Goal: Task Accomplishment & Management: Use online tool/utility

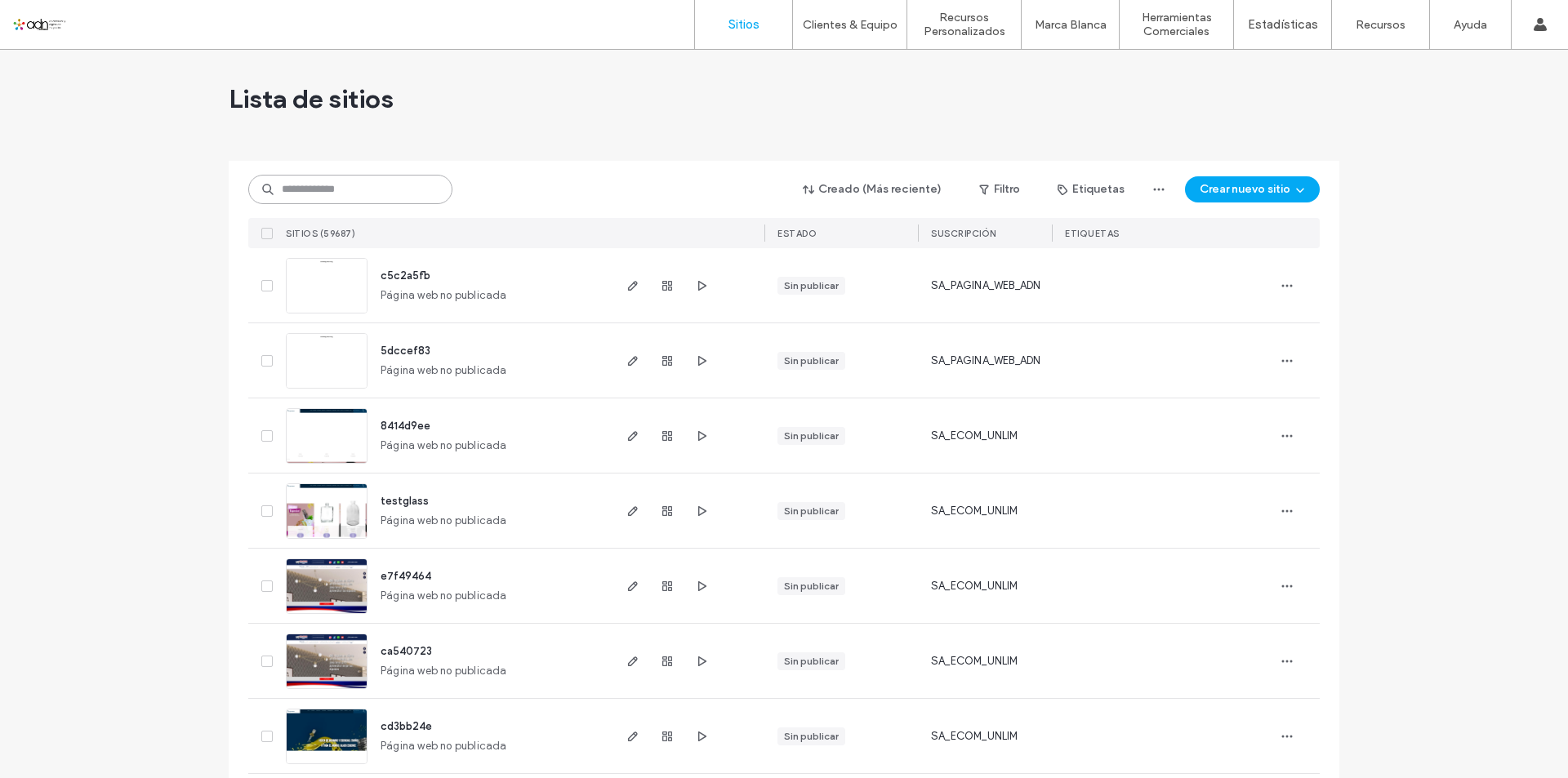
click at [309, 179] on input at bounding box center [350, 189] width 204 height 30
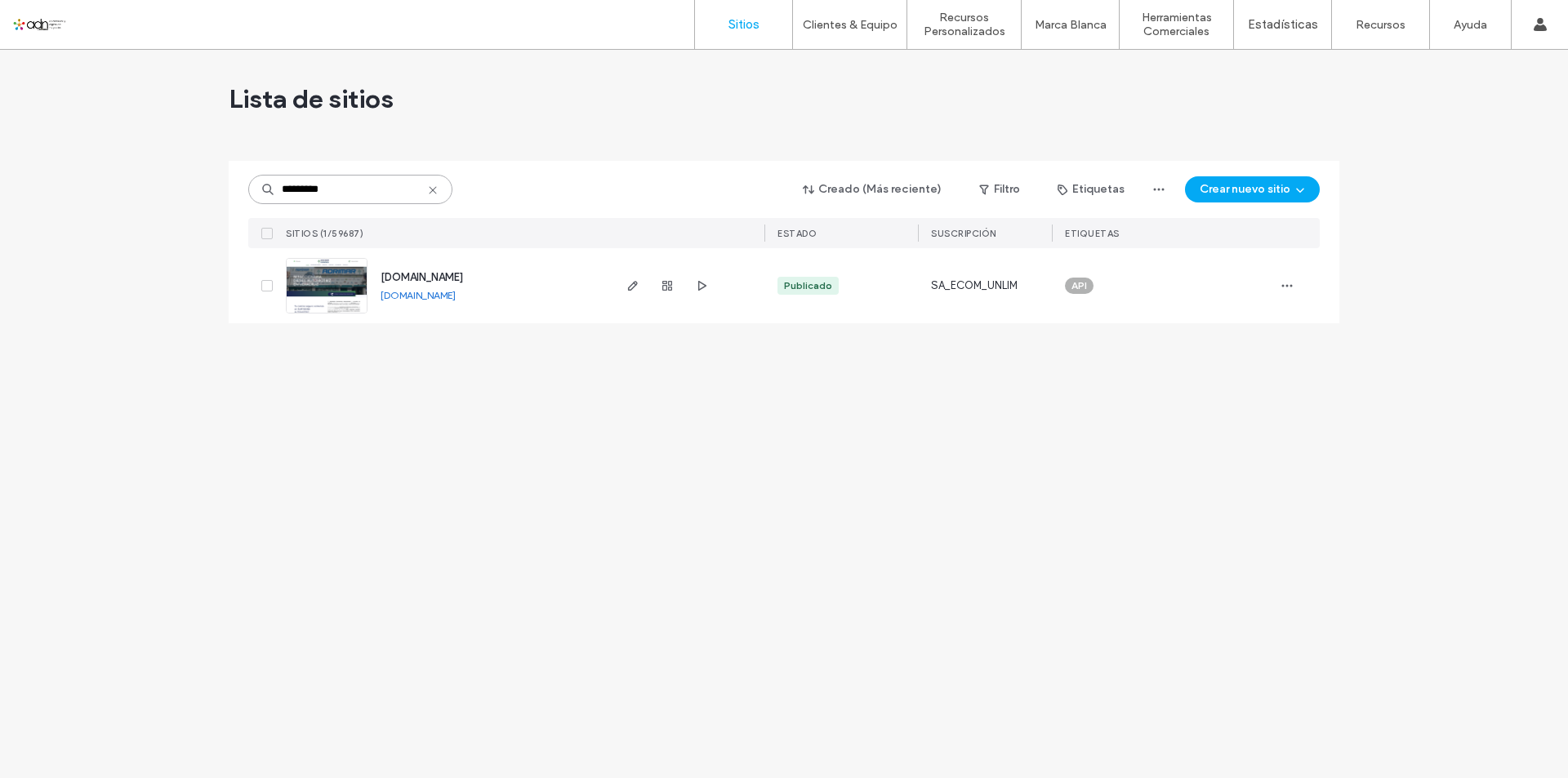
type input "*********"
click at [465, 316] on div "www.surtidoraautomotrizveracruzana.com www.surtidoraautomotrizveracruzana.com" at bounding box center [489, 285] width 242 height 75
copy div "www.surtidoraautomotrizveracruzana.com"
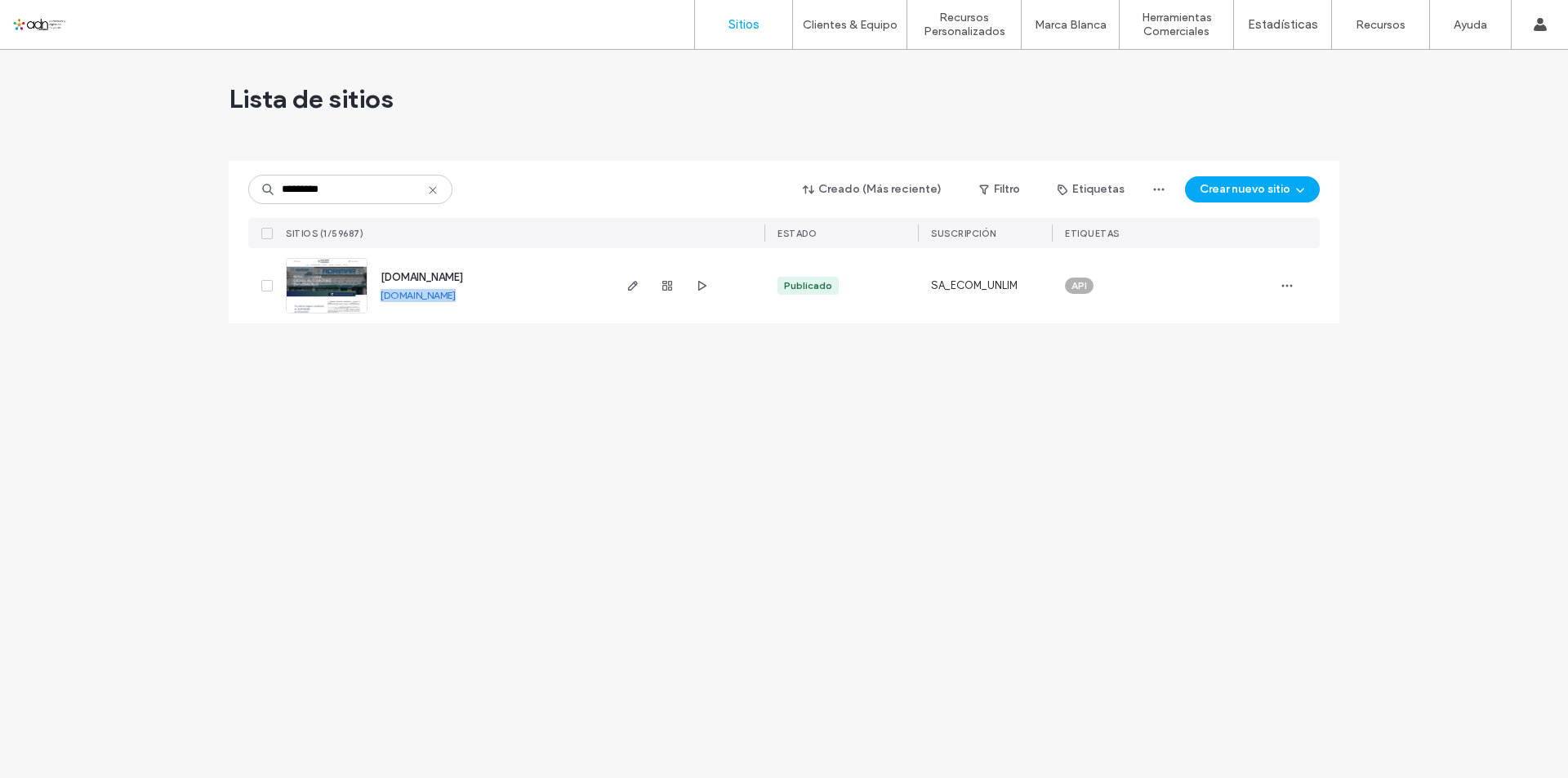
click at [323, 307] on img at bounding box center [326, 314] width 80 height 111
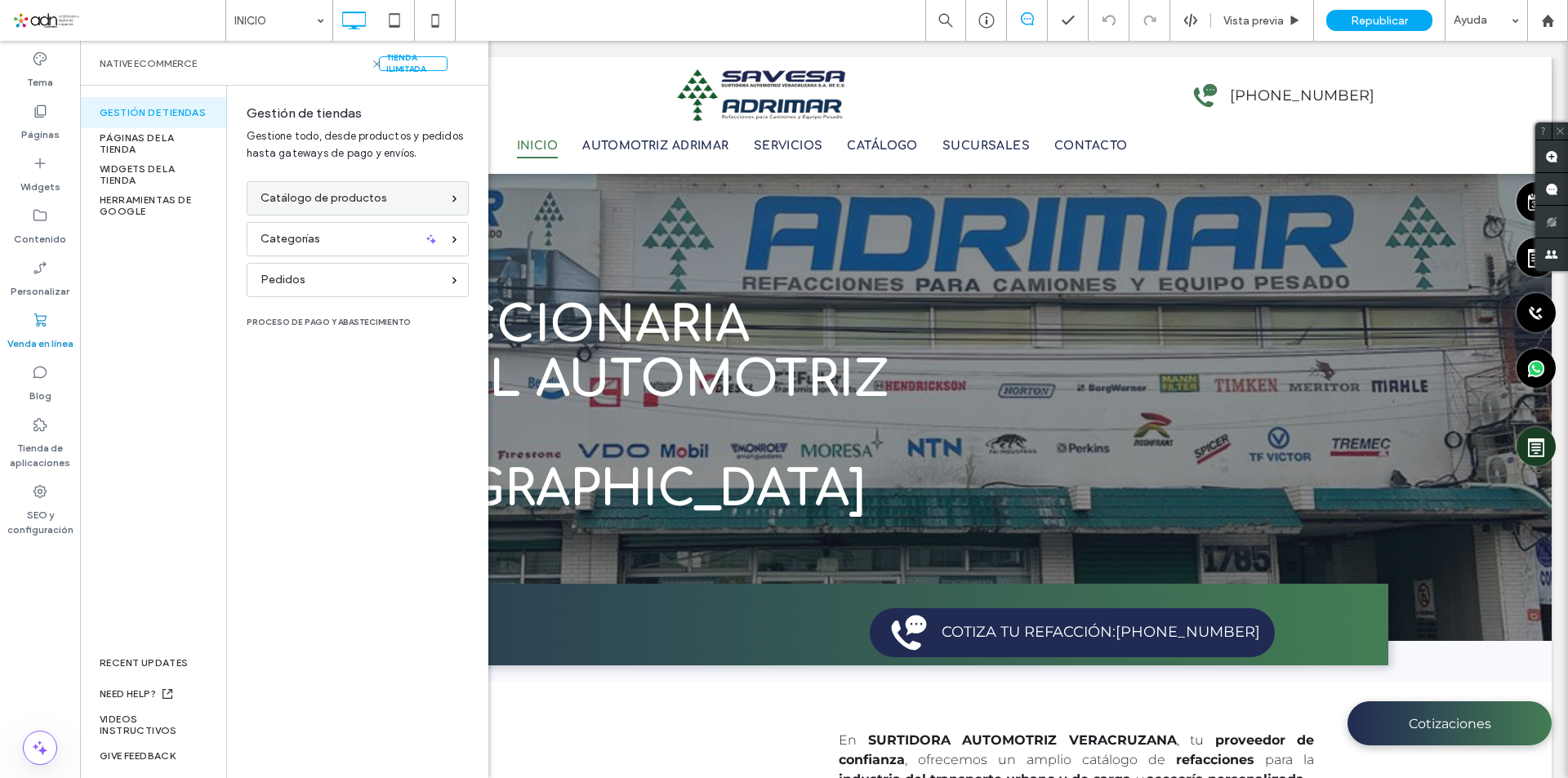
click at [315, 201] on span "Catálogo de productos" at bounding box center [324, 198] width 126 height 18
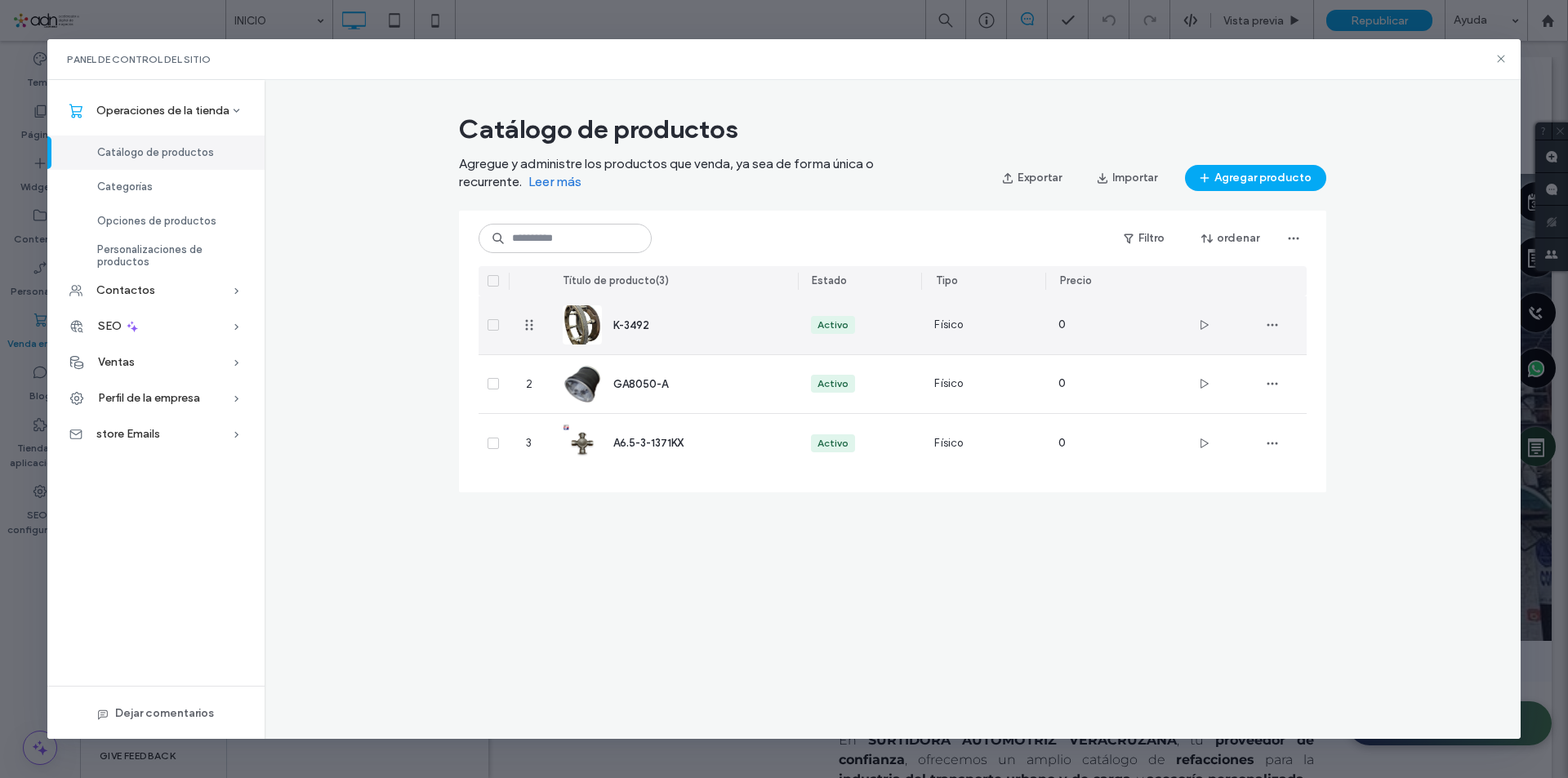
click at [643, 342] on div "K-3492" at bounding box center [673, 325] width 222 height 58
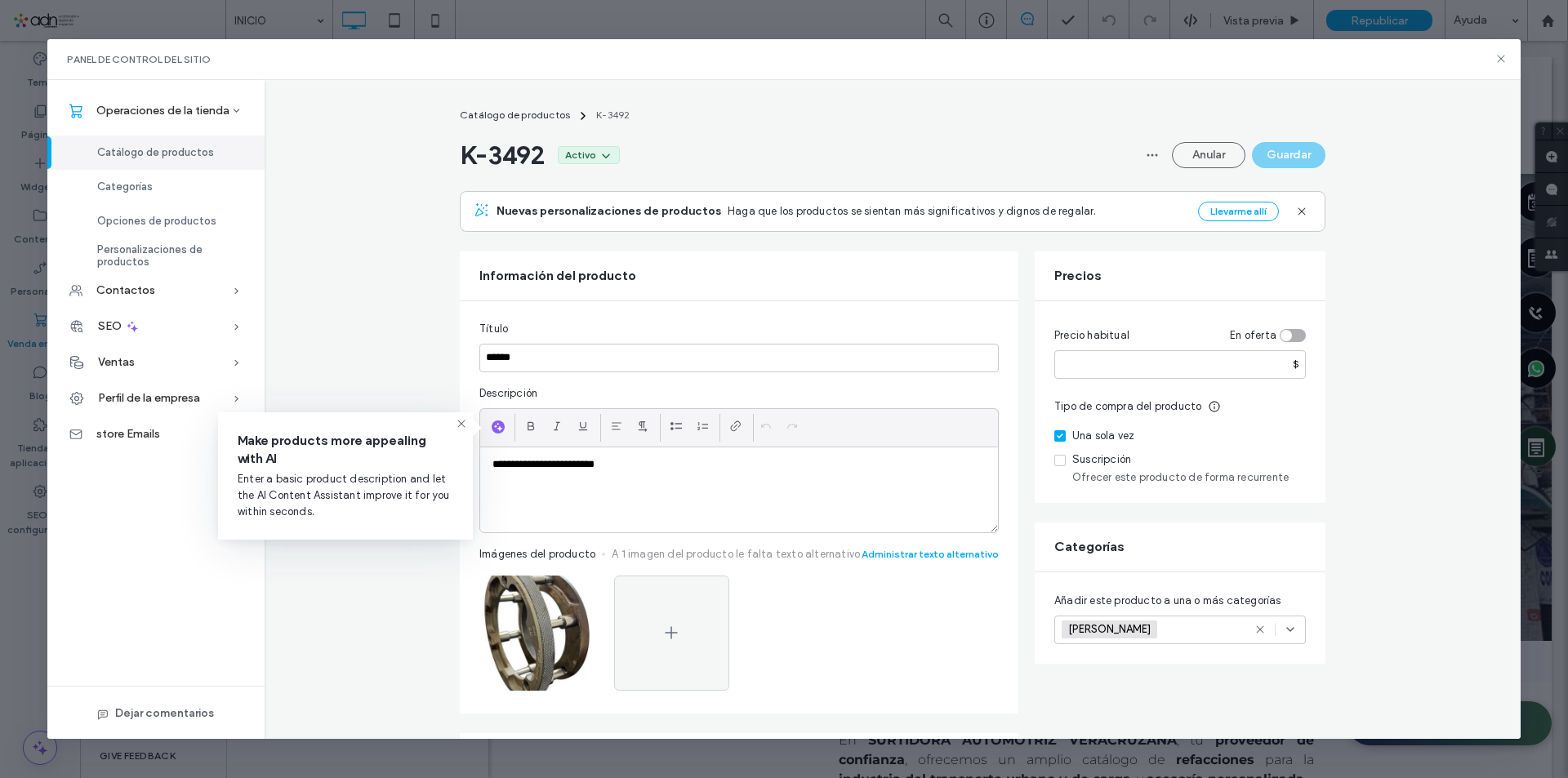
click at [1287, 632] on icon at bounding box center [1290, 629] width 13 height 13
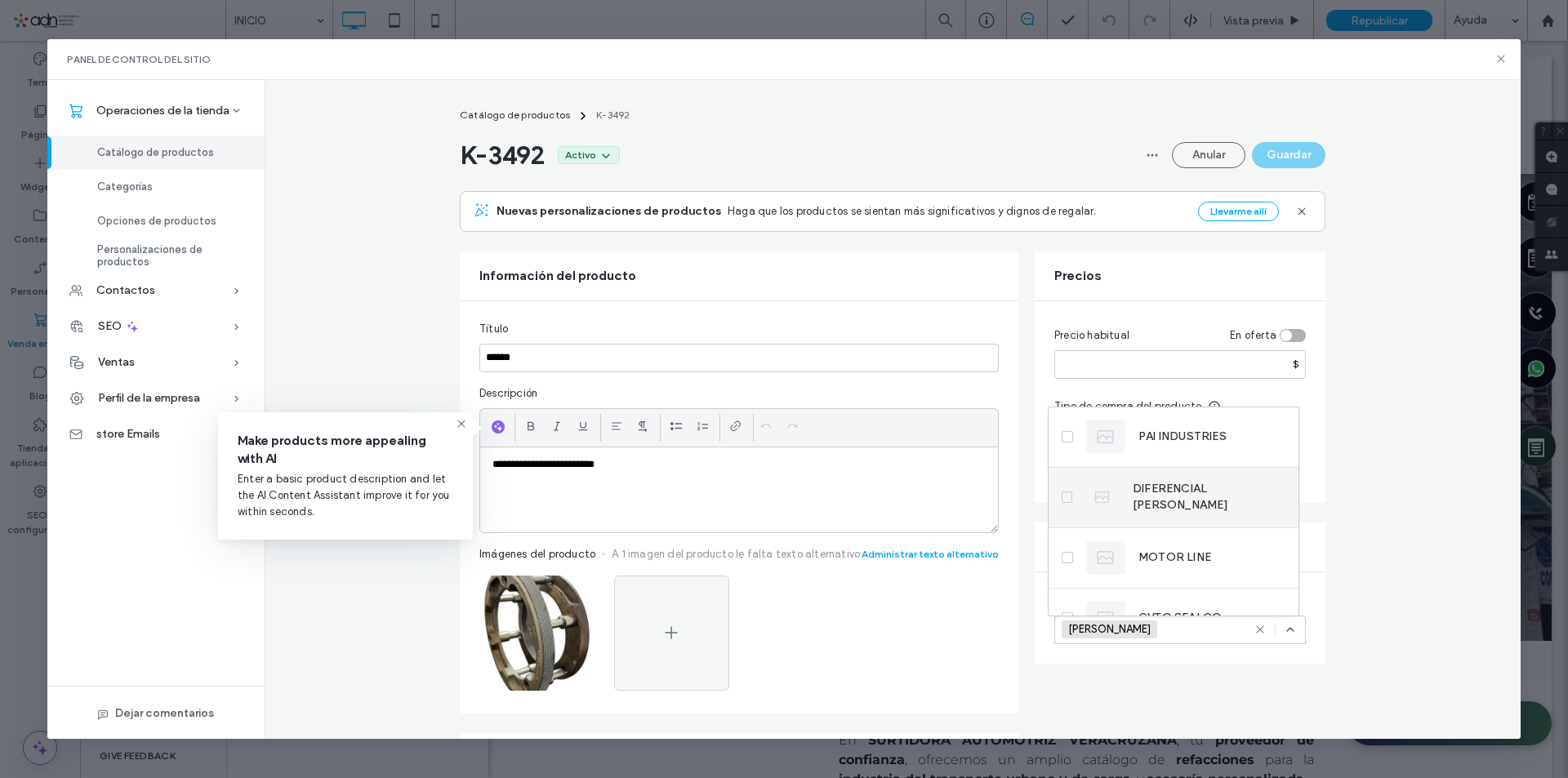
scroll to position [388, 0]
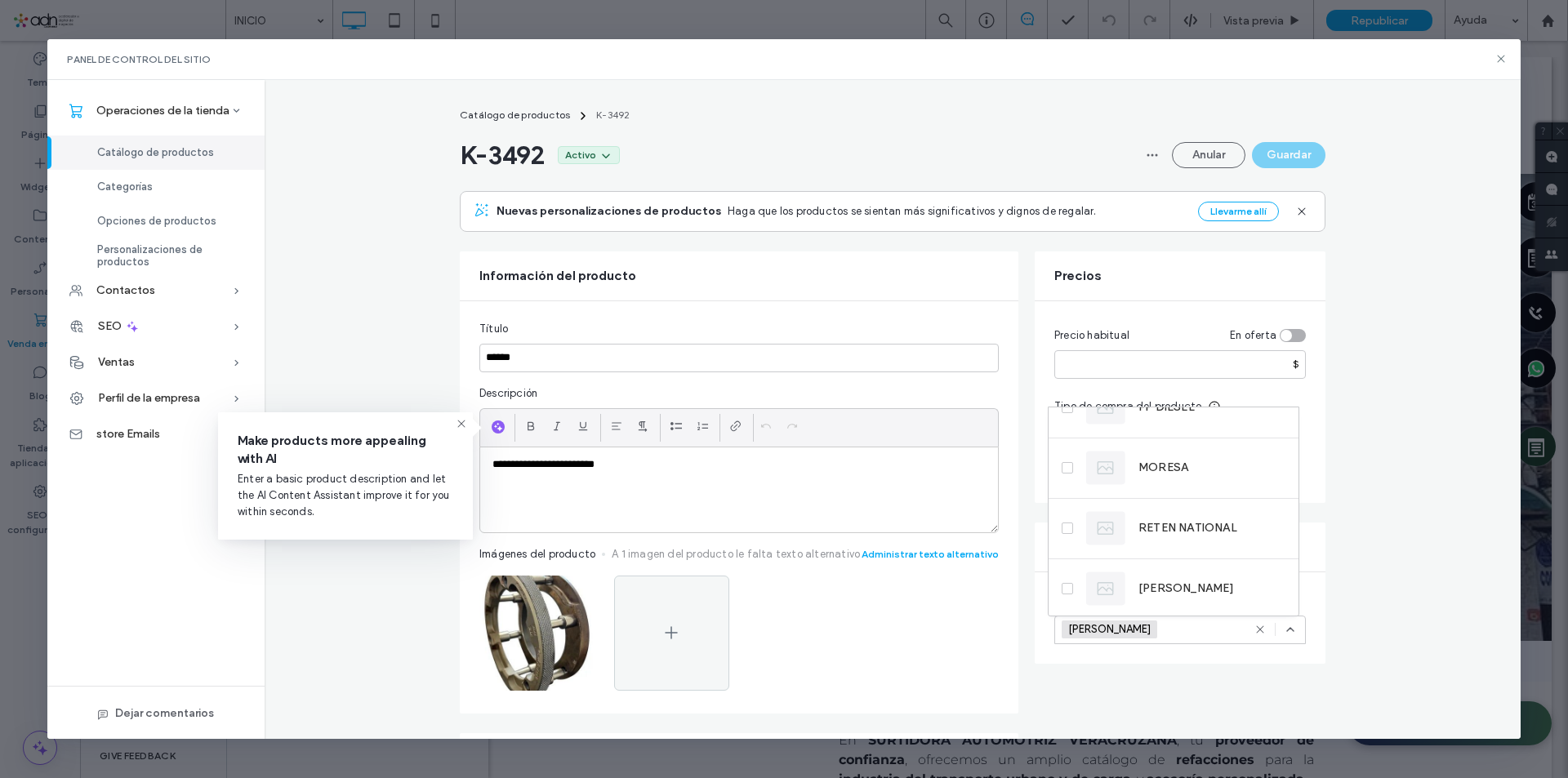
click at [97, 185] on span "Categorías" at bounding box center [125, 186] width 56 height 12
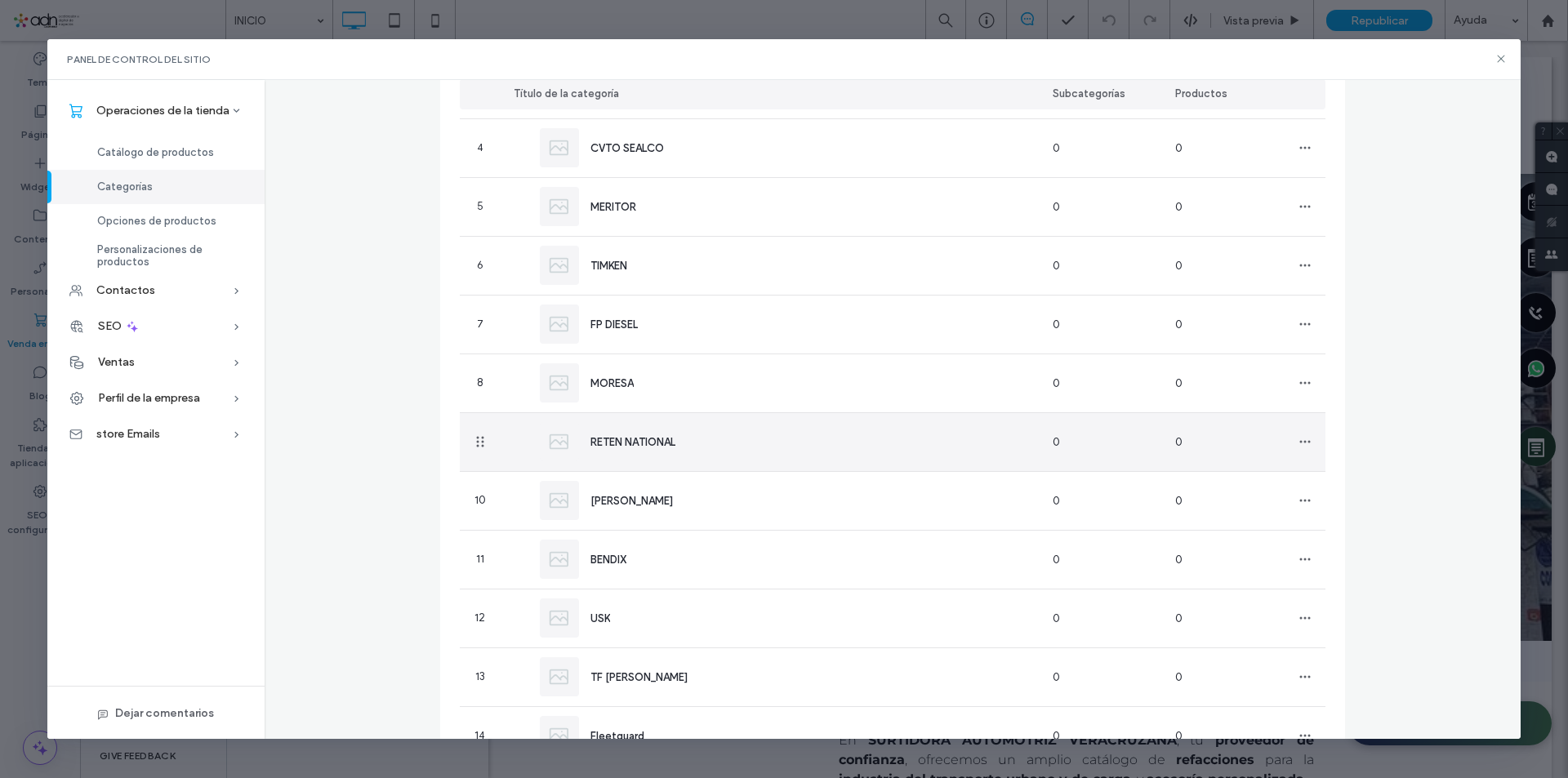
scroll to position [0, 0]
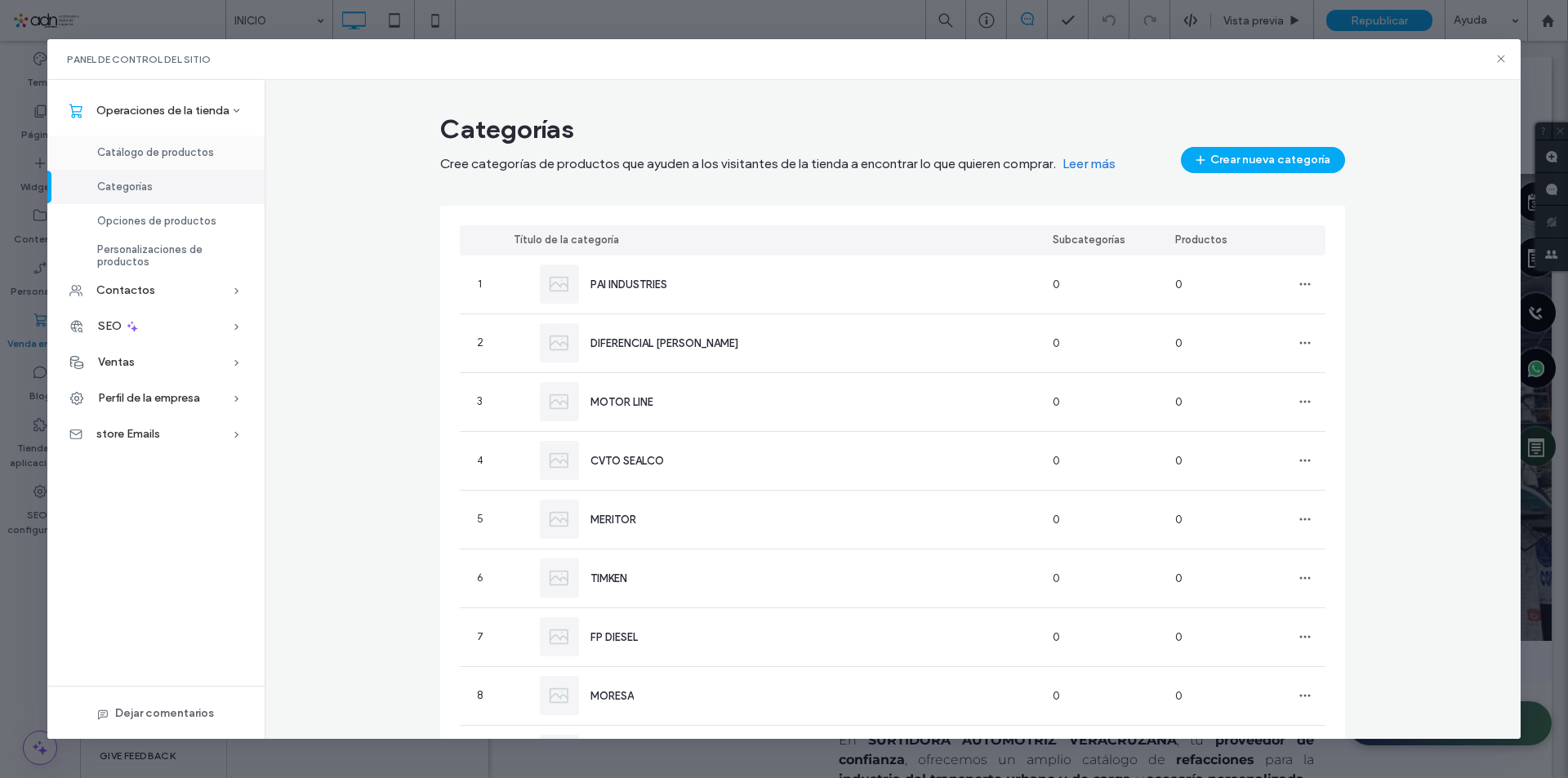
click at [171, 150] on span "Catálogo de productos" at bounding box center [156, 152] width 117 height 12
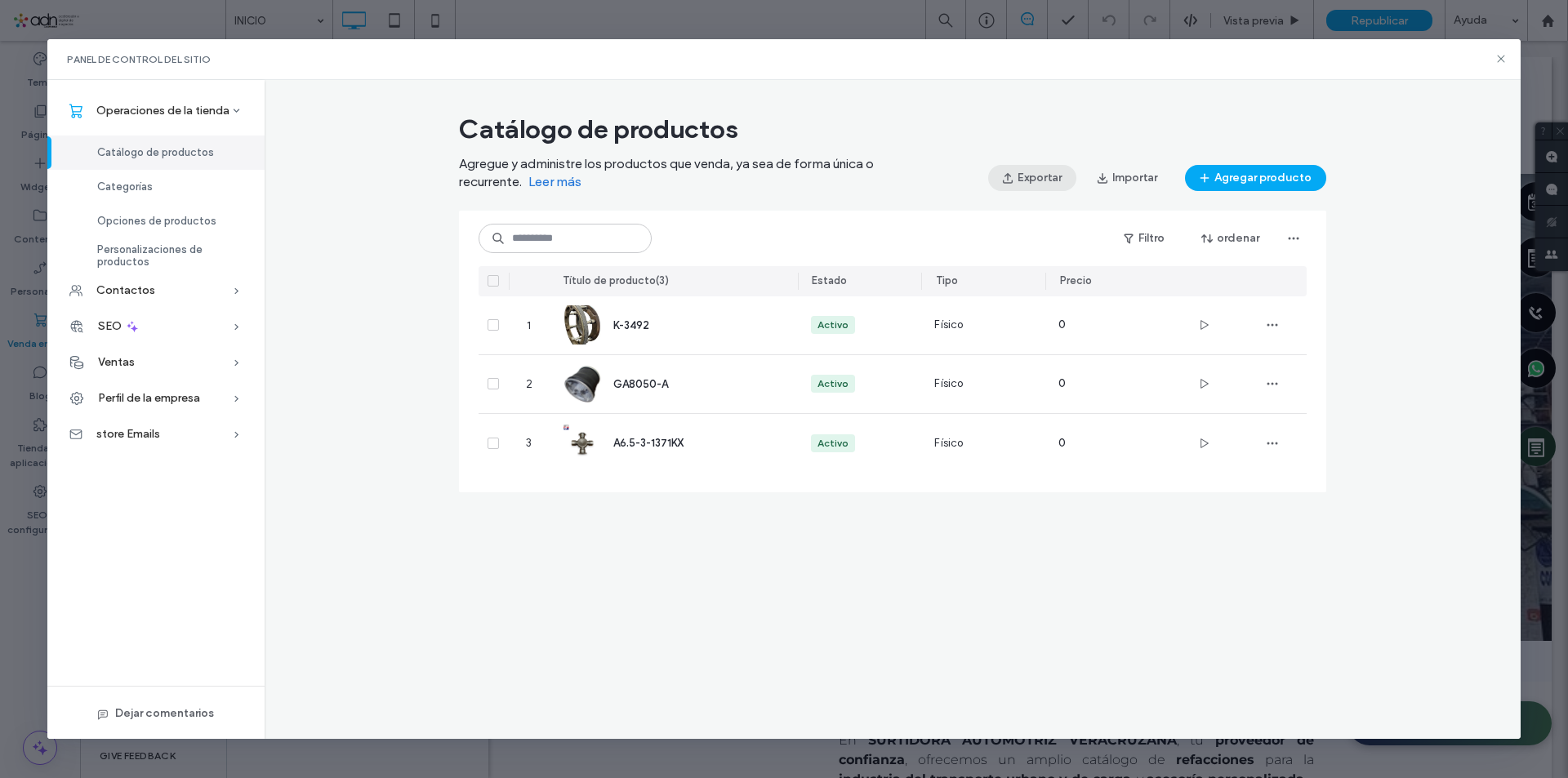
click at [1033, 183] on button "Exportar" at bounding box center [1033, 178] width 88 height 26
click at [187, 187] on div "Categorías" at bounding box center [156, 187] width 217 height 34
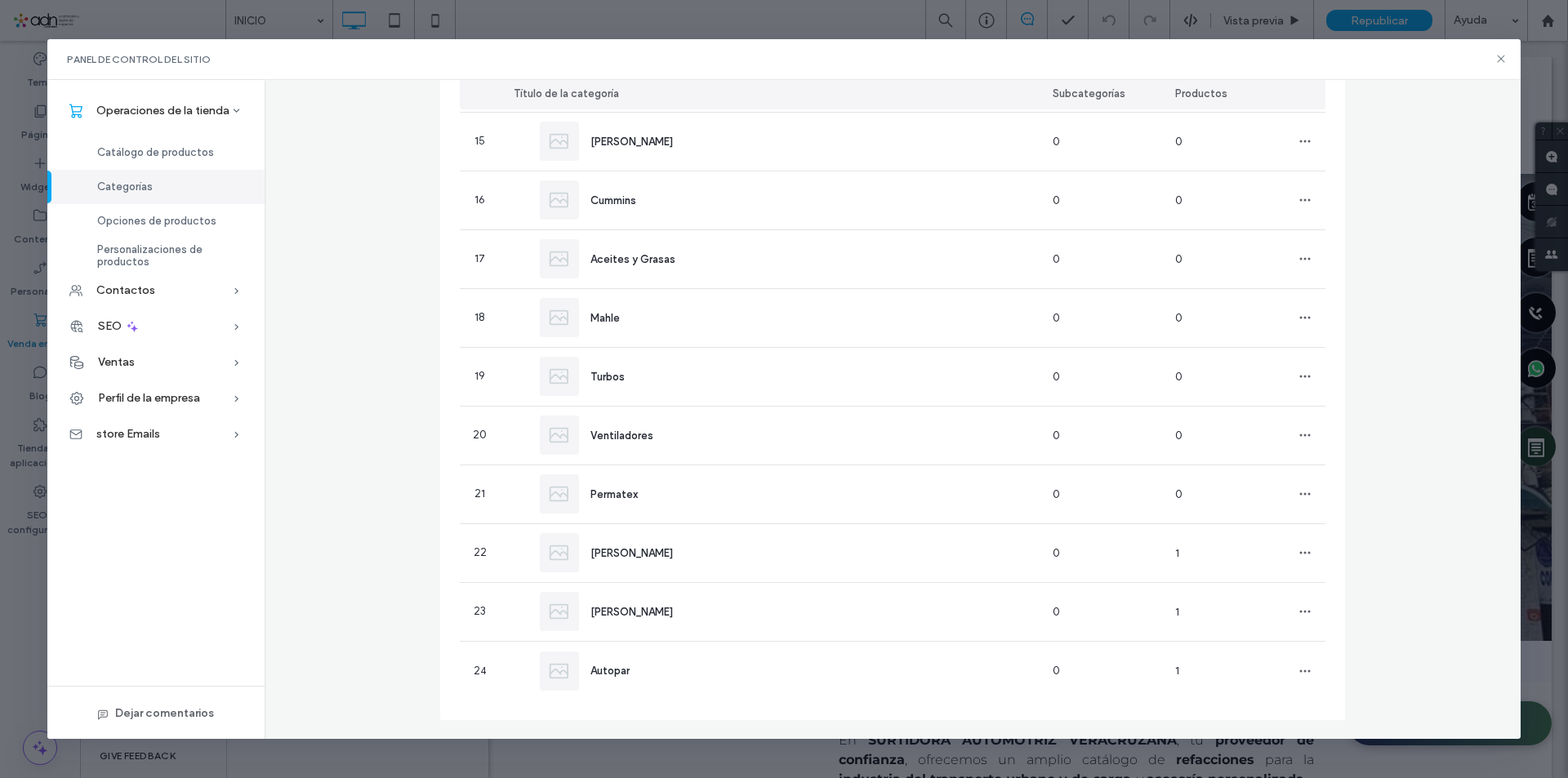
scroll to position [476, 0]
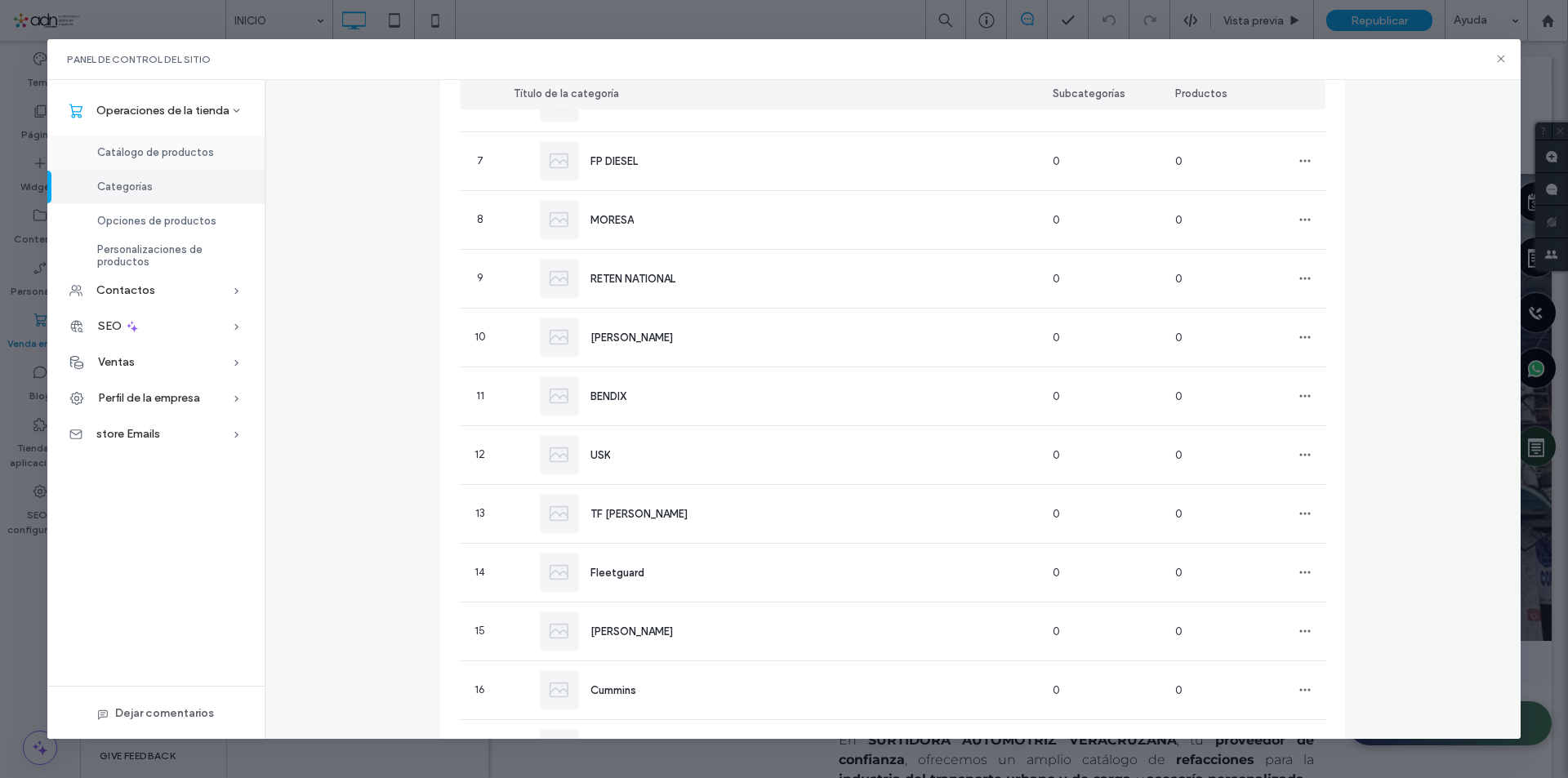
click at [195, 150] on span "Catálogo de productos" at bounding box center [156, 152] width 117 height 12
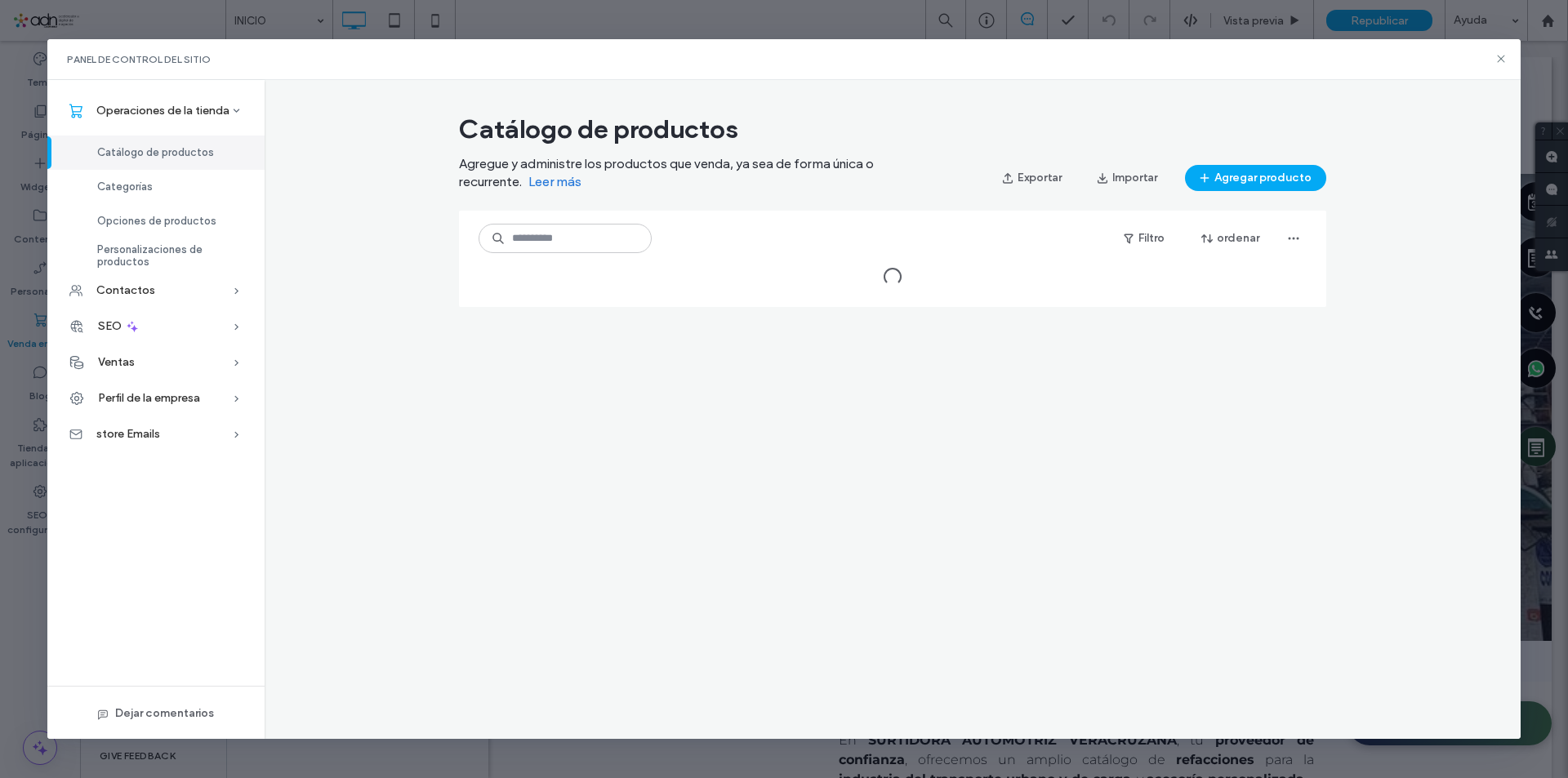
scroll to position [0, 0]
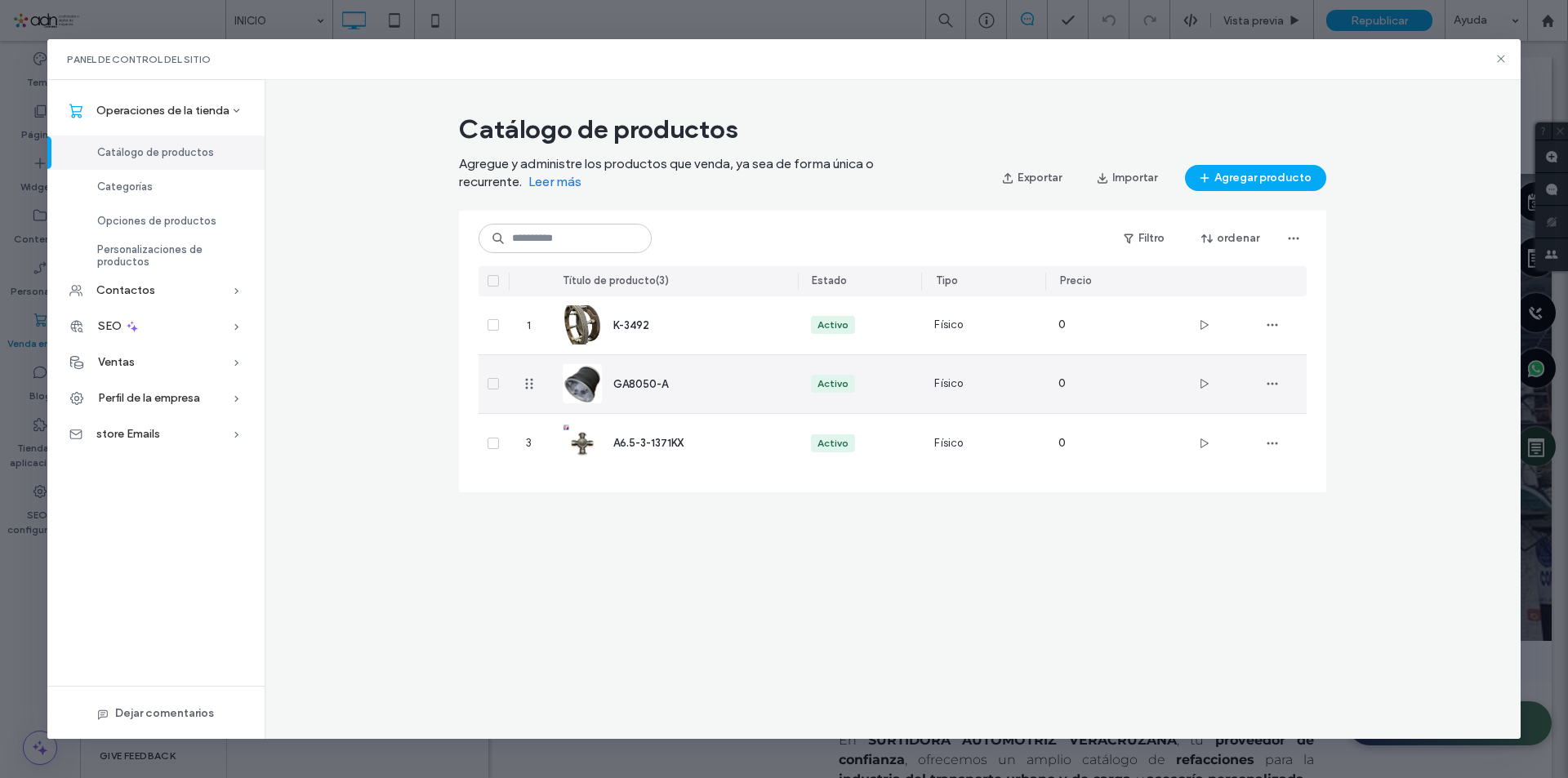
click at [619, 396] on div "GA8050-A" at bounding box center [673, 383] width 222 height 58
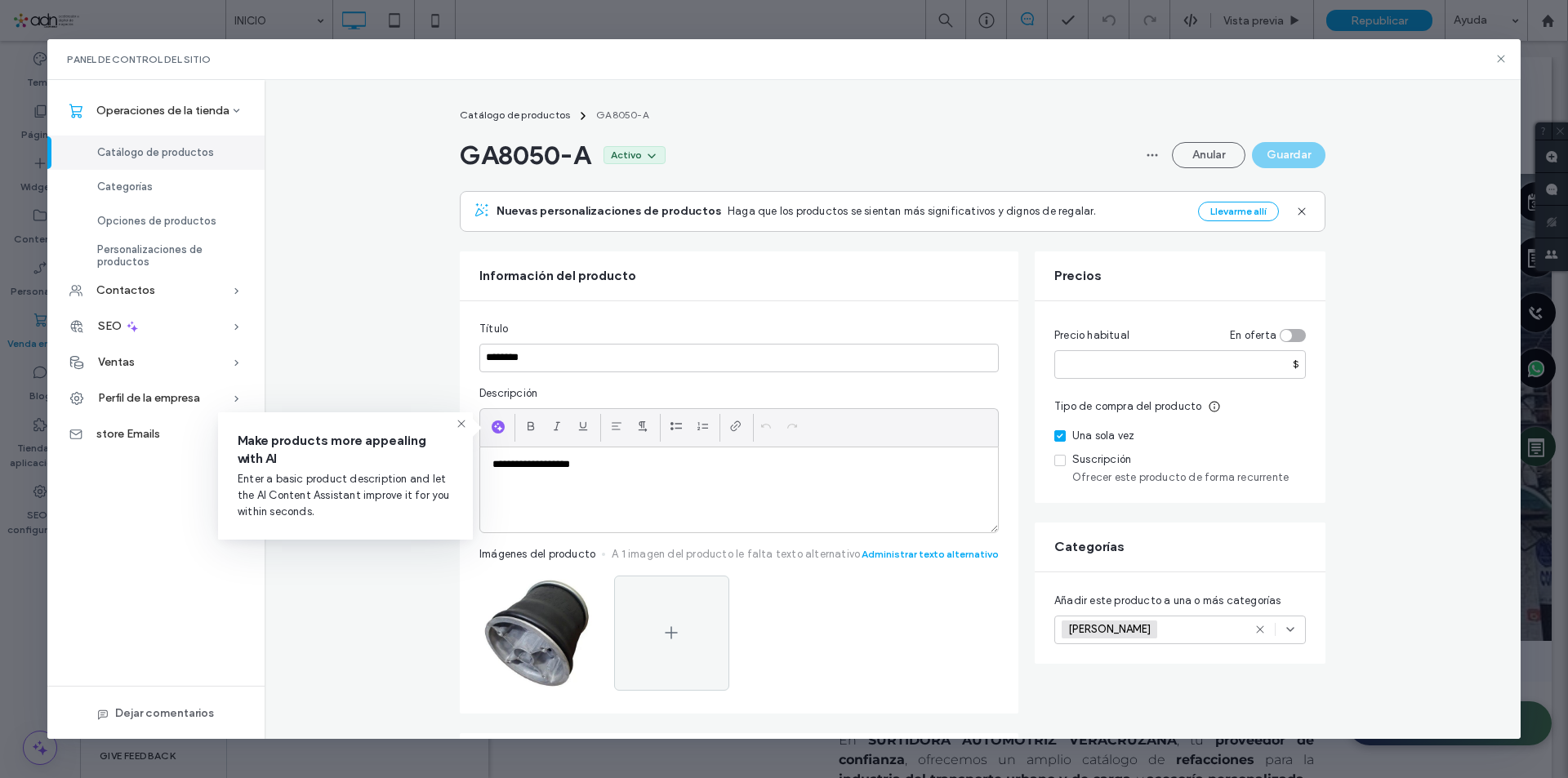
click at [203, 189] on div "Categorías" at bounding box center [156, 187] width 217 height 34
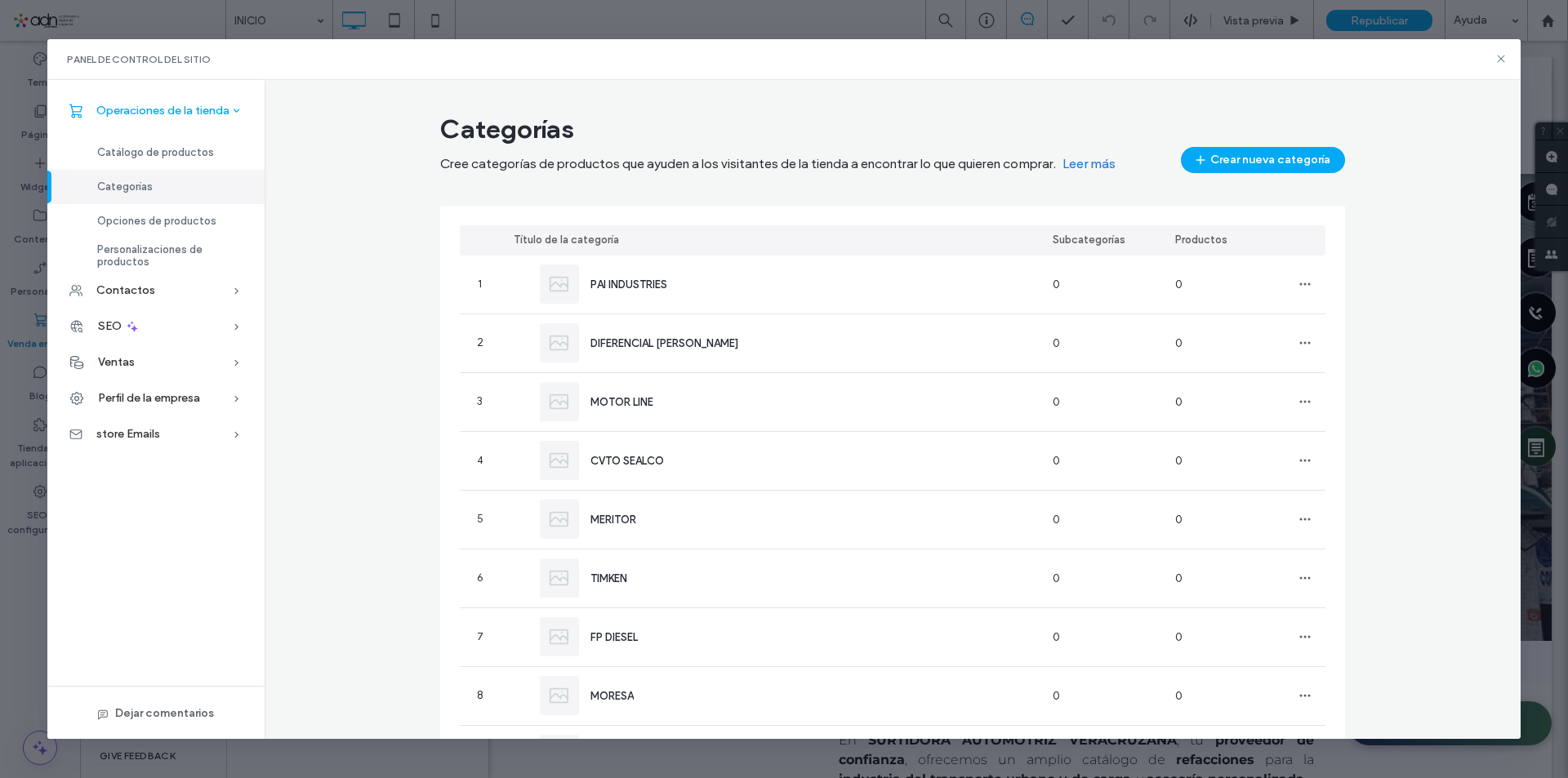
click at [165, 124] on div "Operaciones de la tienda" at bounding box center [156, 111] width 217 height 36
click at [170, 107] on span "Operaciones de la tienda" at bounding box center [163, 110] width 133 height 14
click at [167, 158] on span "Catálogo de productos" at bounding box center [156, 152] width 117 height 12
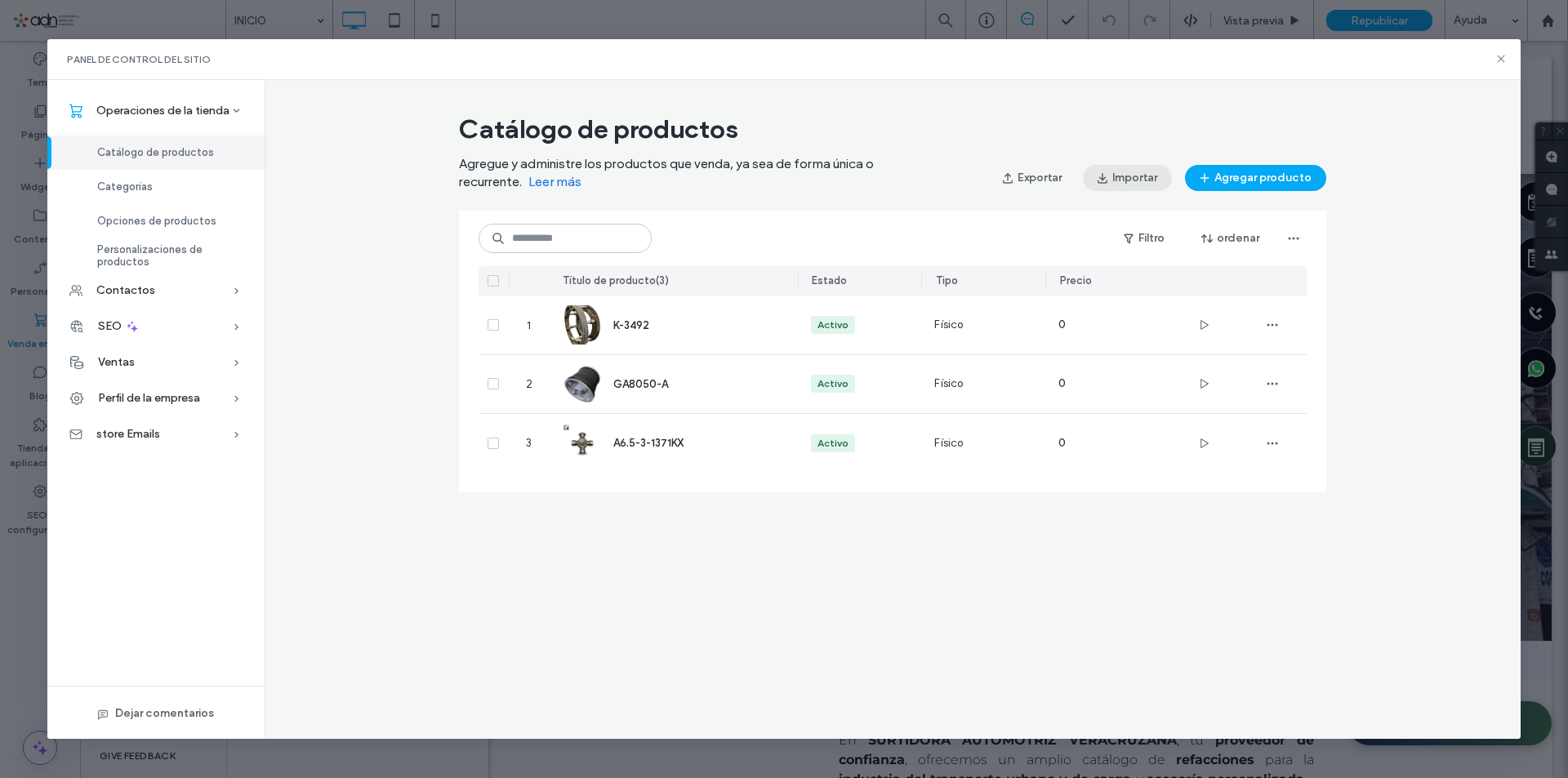
click at [1122, 178] on button "Importar" at bounding box center [1127, 178] width 89 height 26
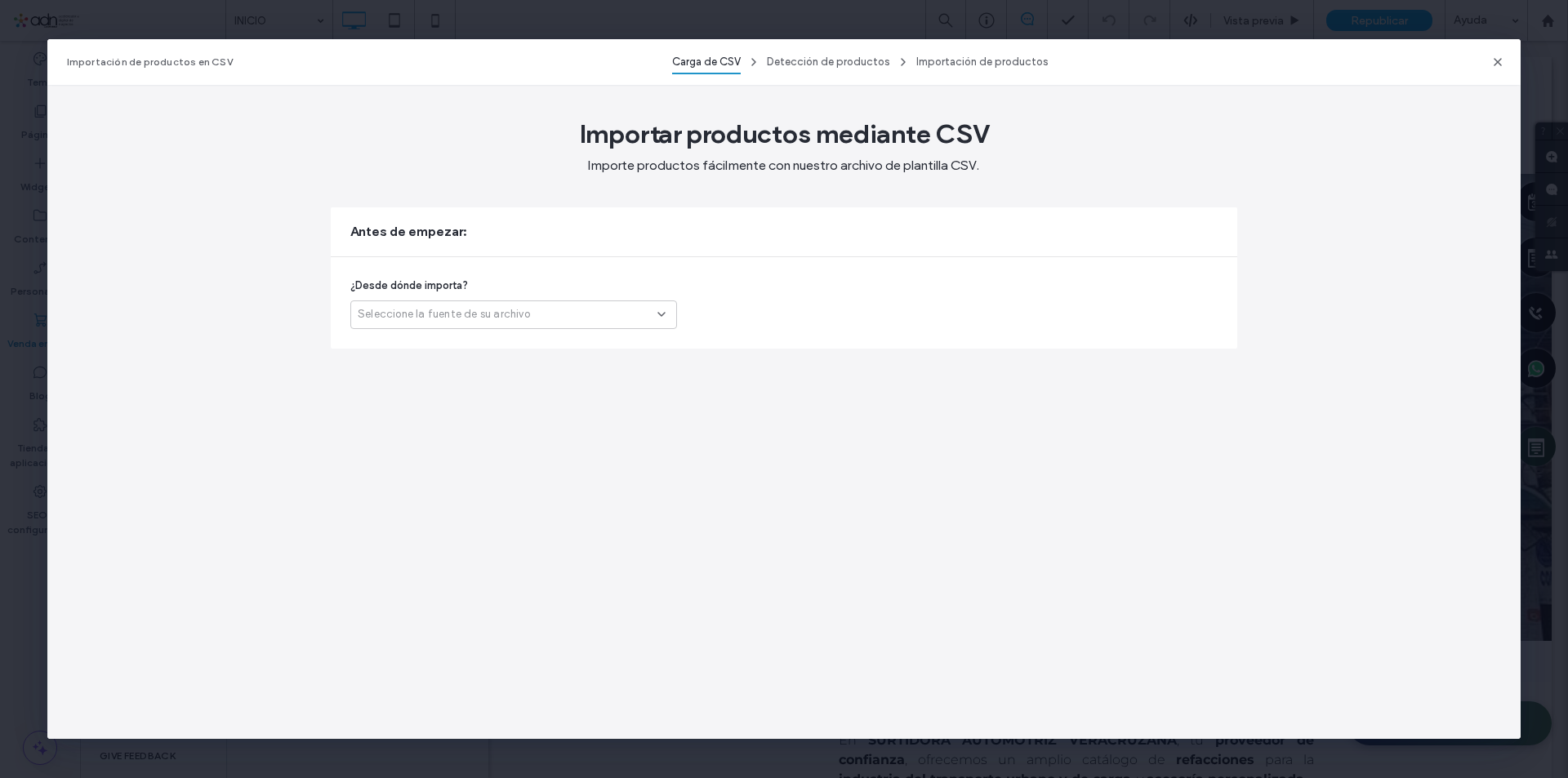
click at [557, 309] on div "Seleccione la fuente de su archivo" at bounding box center [507, 314] width 300 height 16
click at [548, 363] on div "Ecwid (tienda de terceros)" at bounding box center [514, 372] width 325 height 29
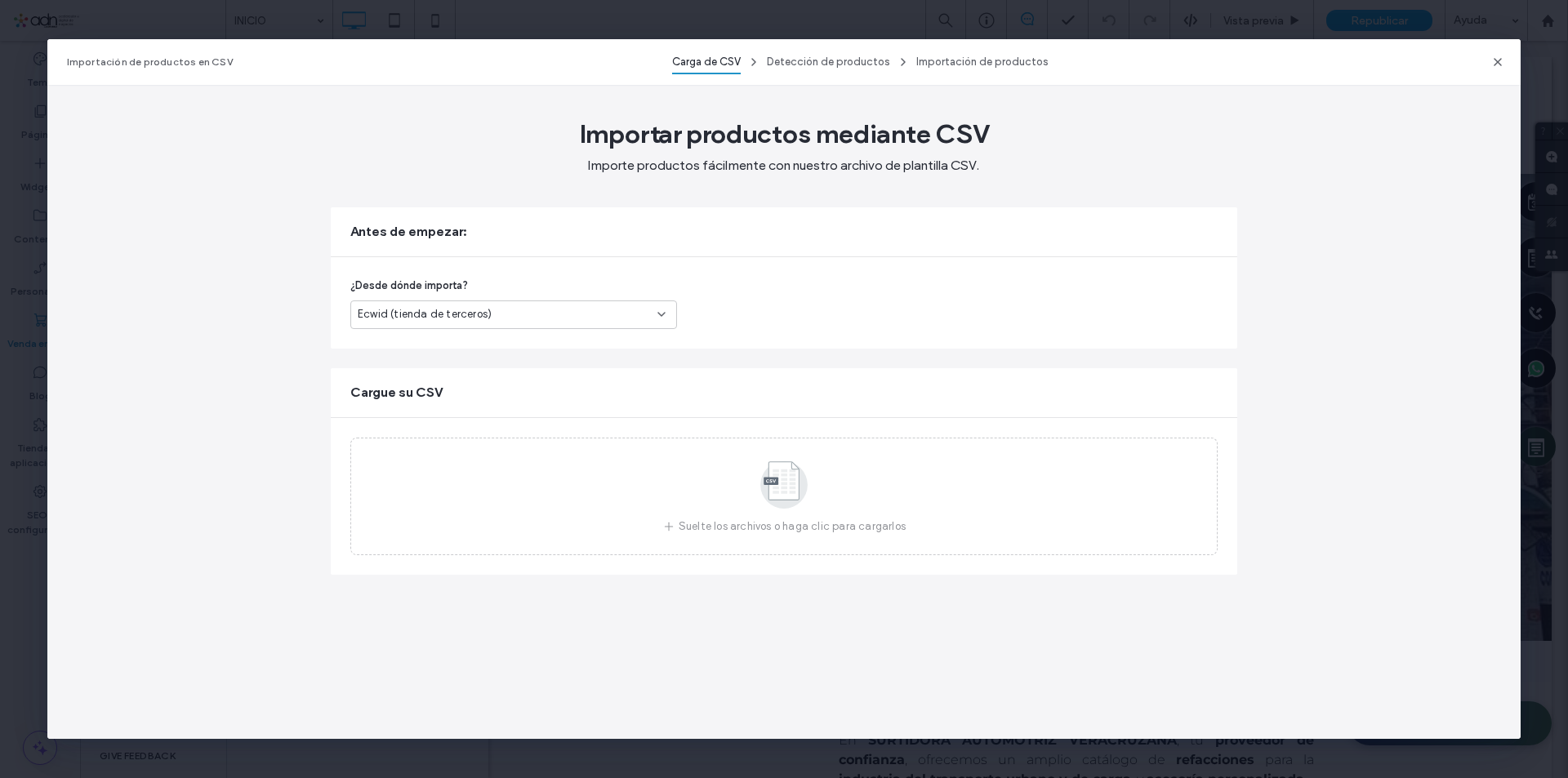
click at [546, 312] on div "Ecwid (tienda de terceros)" at bounding box center [507, 314] width 300 height 16
click at [783, 281] on div "¿Desde dónde importa? Ecwid (tienda de terceros)" at bounding box center [784, 303] width 906 height 91
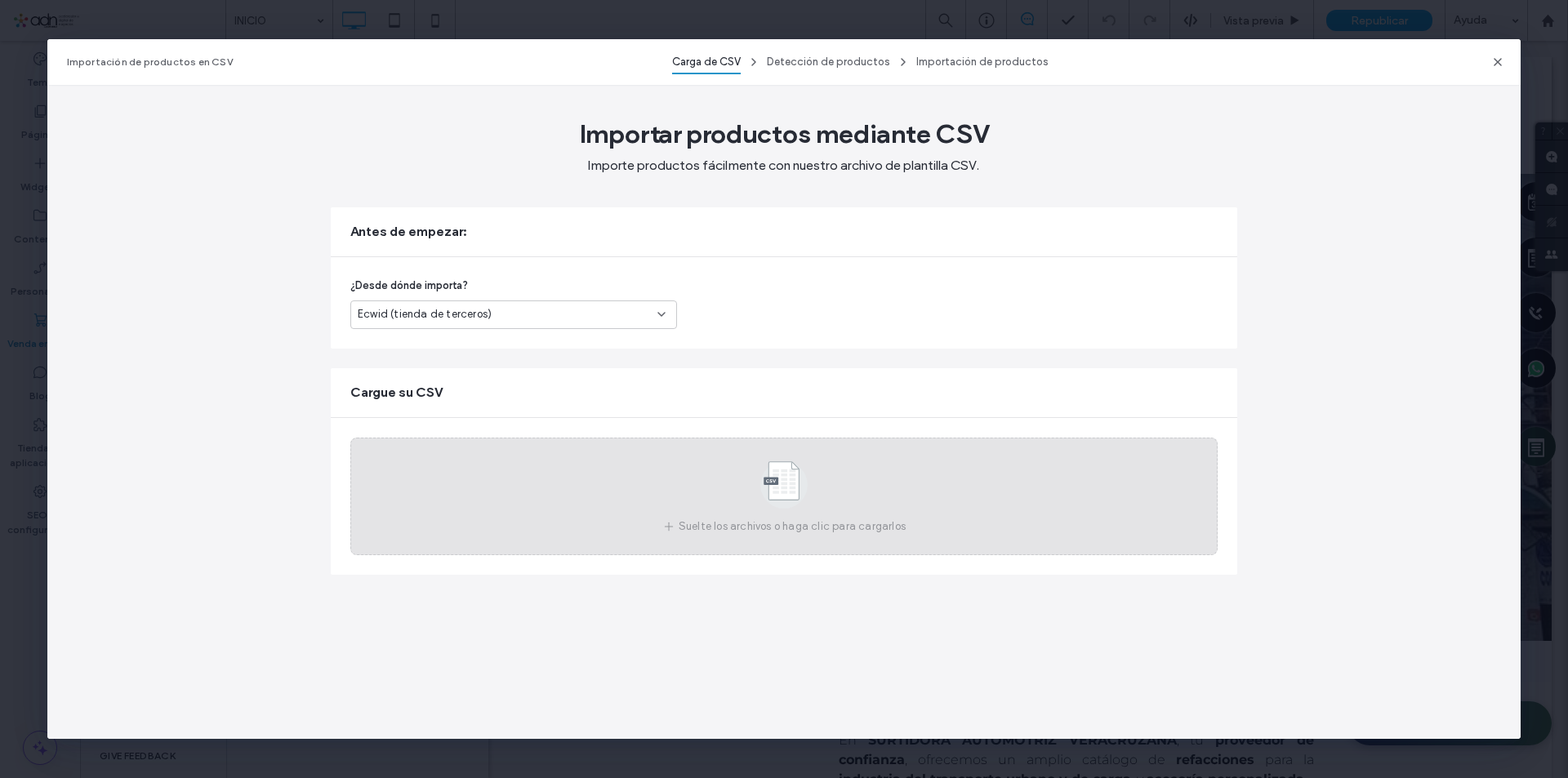
click at [644, 514] on div "Suelte los archivos o haga clic para cargarlos" at bounding box center [784, 496] width 867 height 118
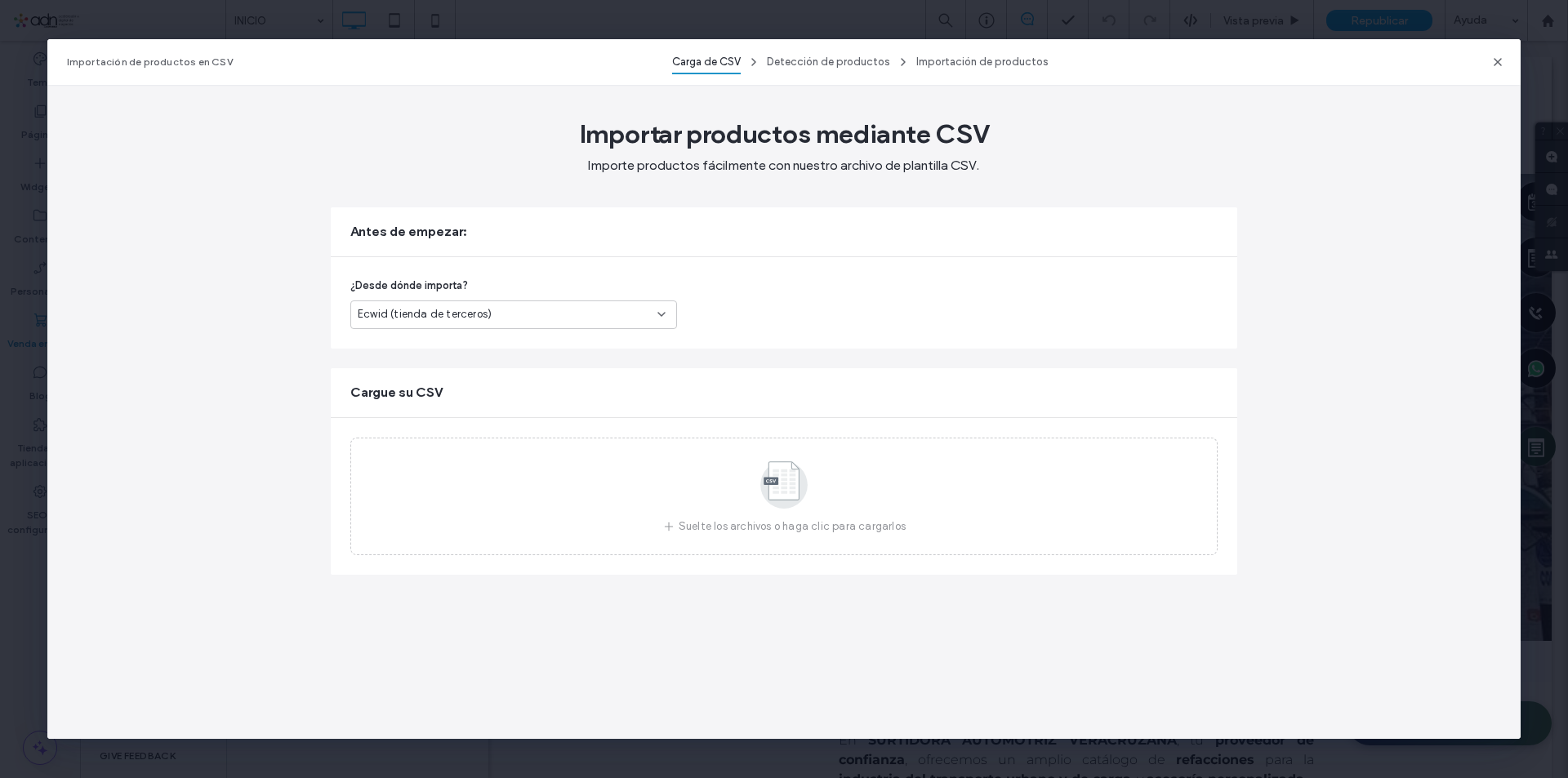
click at [534, 322] on div "Ecwid (tienda de terceros)" at bounding box center [507, 314] width 300 height 16
click at [844, 246] on div "Antes de empezar:" at bounding box center [784, 232] width 906 height 49
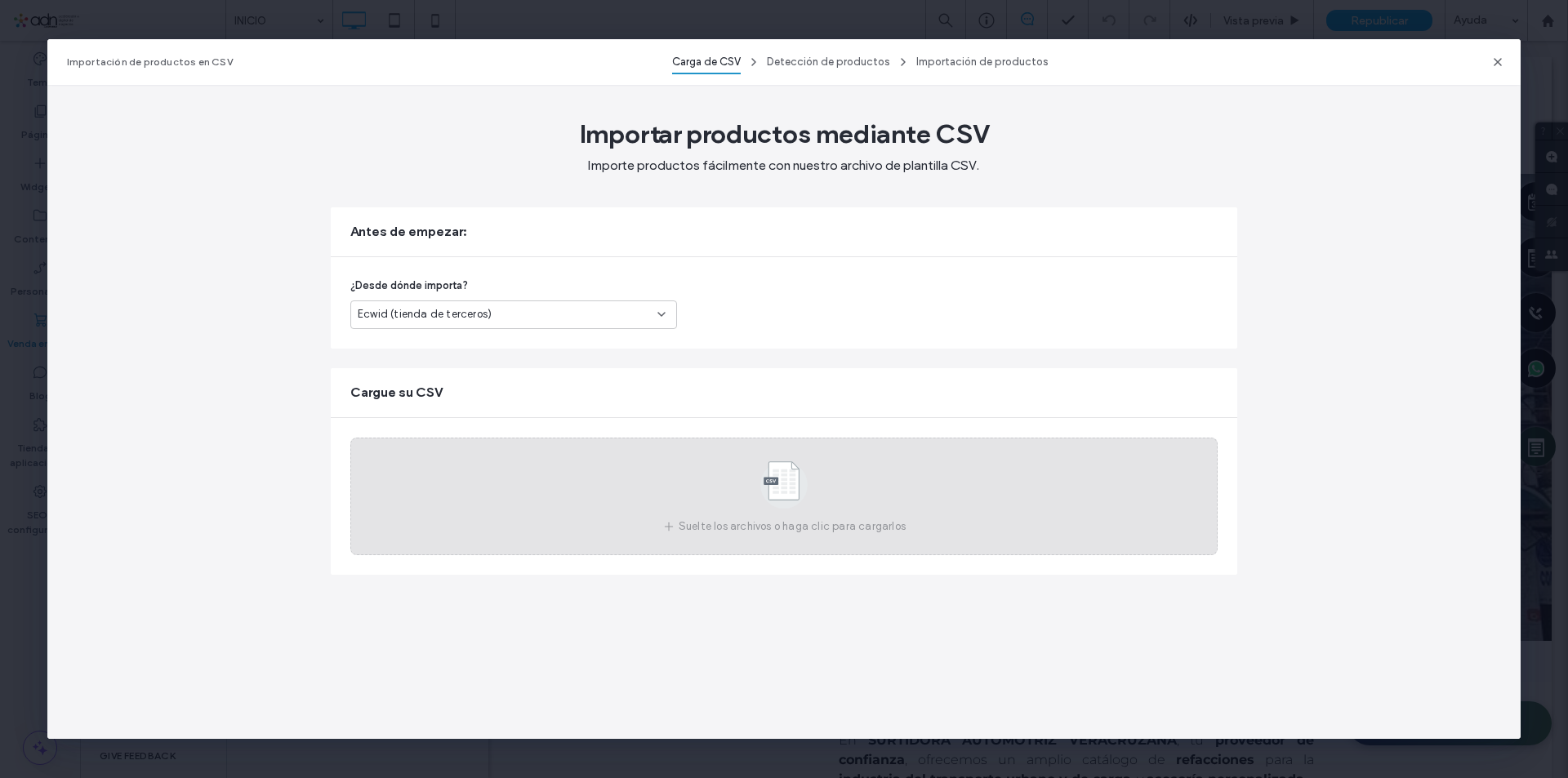
click at [432, 457] on div "Suelte los archivos o haga clic para cargarlos" at bounding box center [784, 496] width 867 height 118
